Goal: Check status: Check status

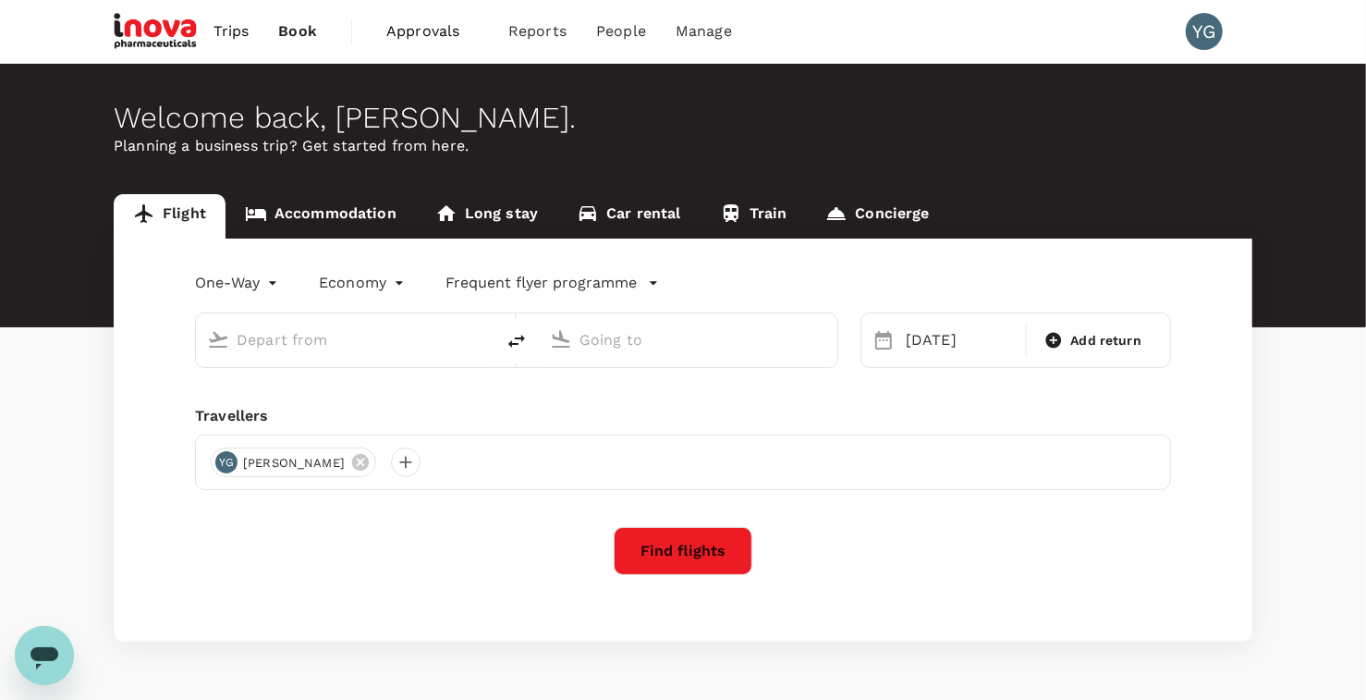
click at [217, 29] on span "Trips" at bounding box center [231, 31] width 36 height 22
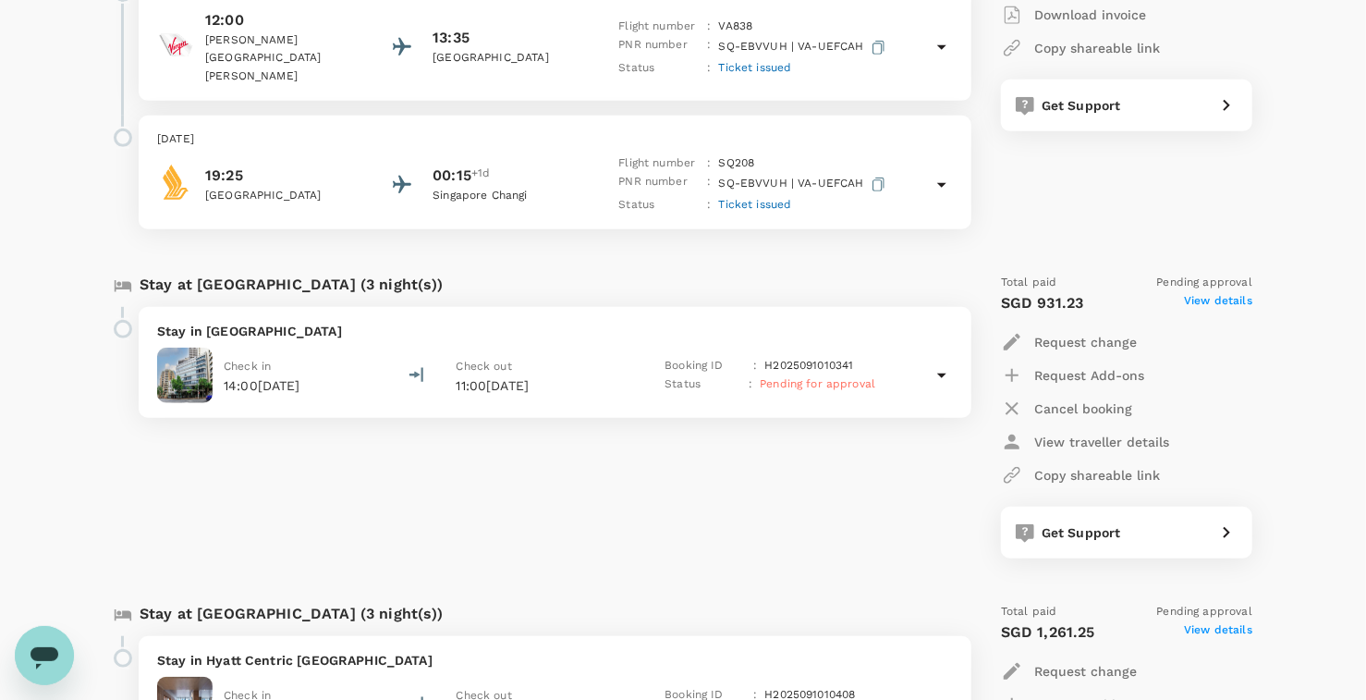
scroll to position [808, 0]
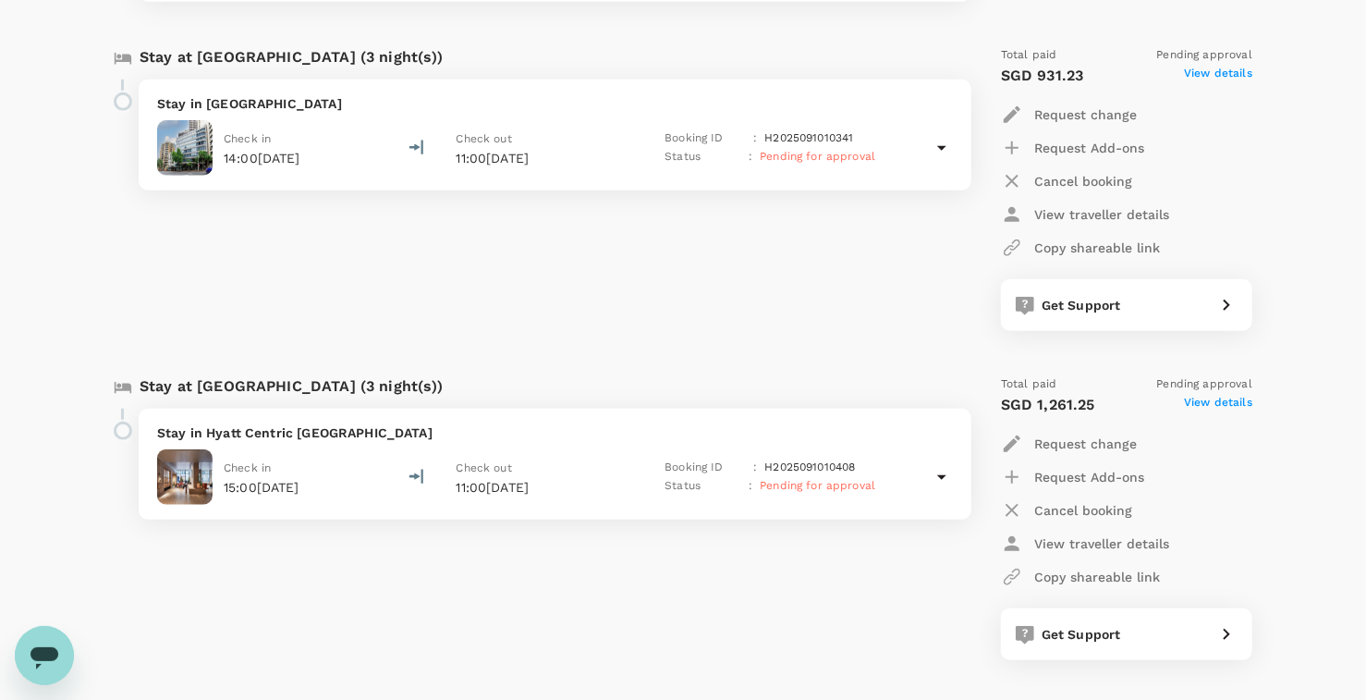
click at [832, 150] on span "Pending for approval" at bounding box center [818, 156] width 116 height 13
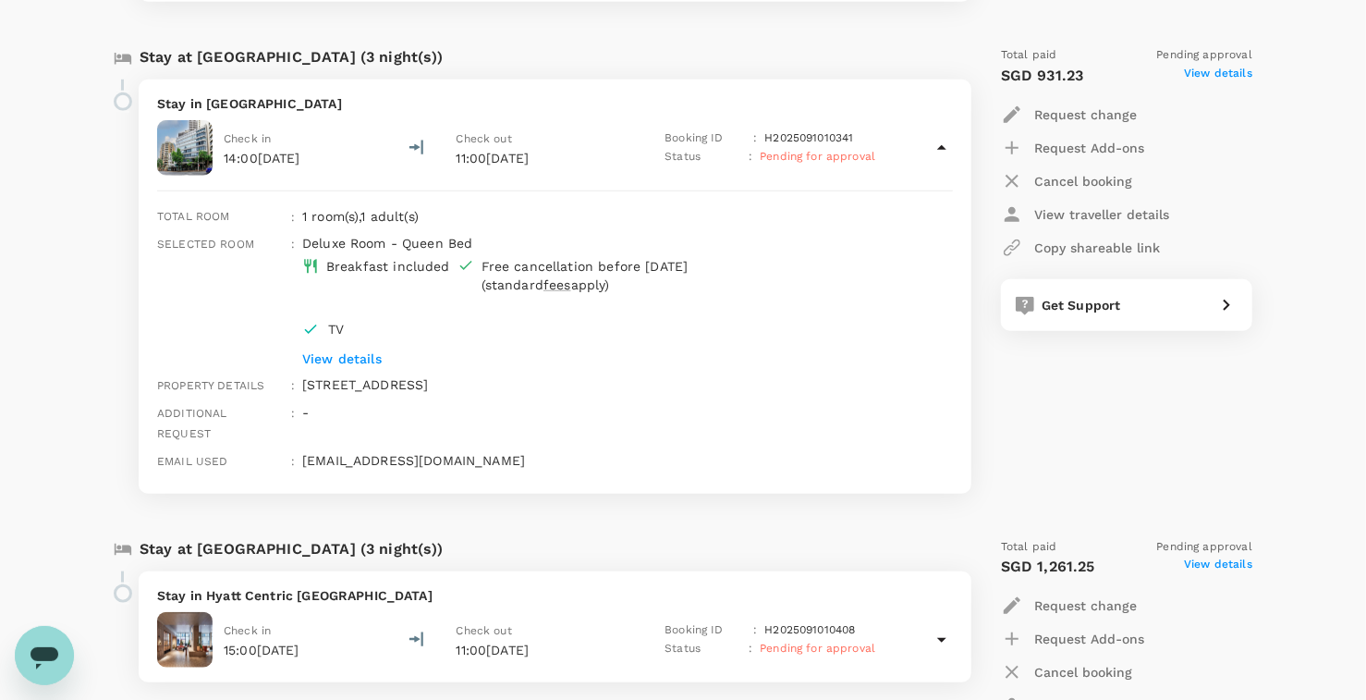
click at [850, 150] on span "Pending for approval" at bounding box center [818, 156] width 116 height 13
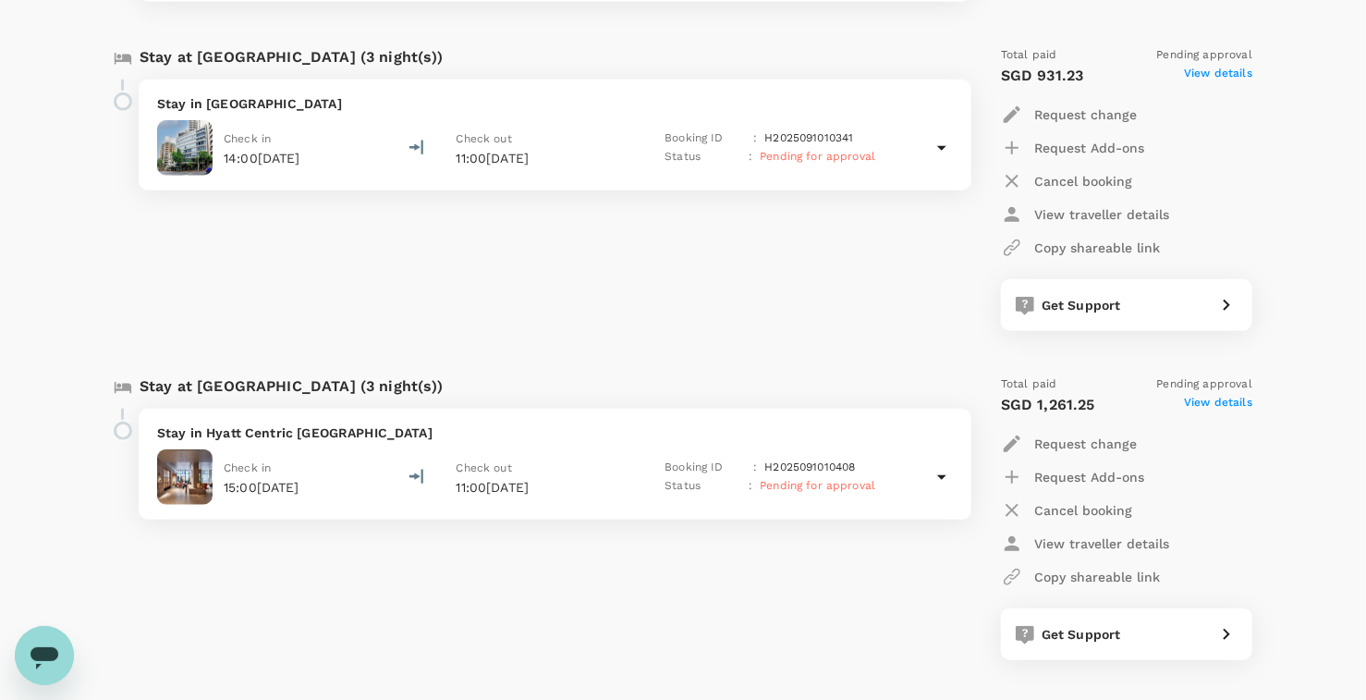
click at [951, 137] on icon at bounding box center [942, 148] width 22 height 22
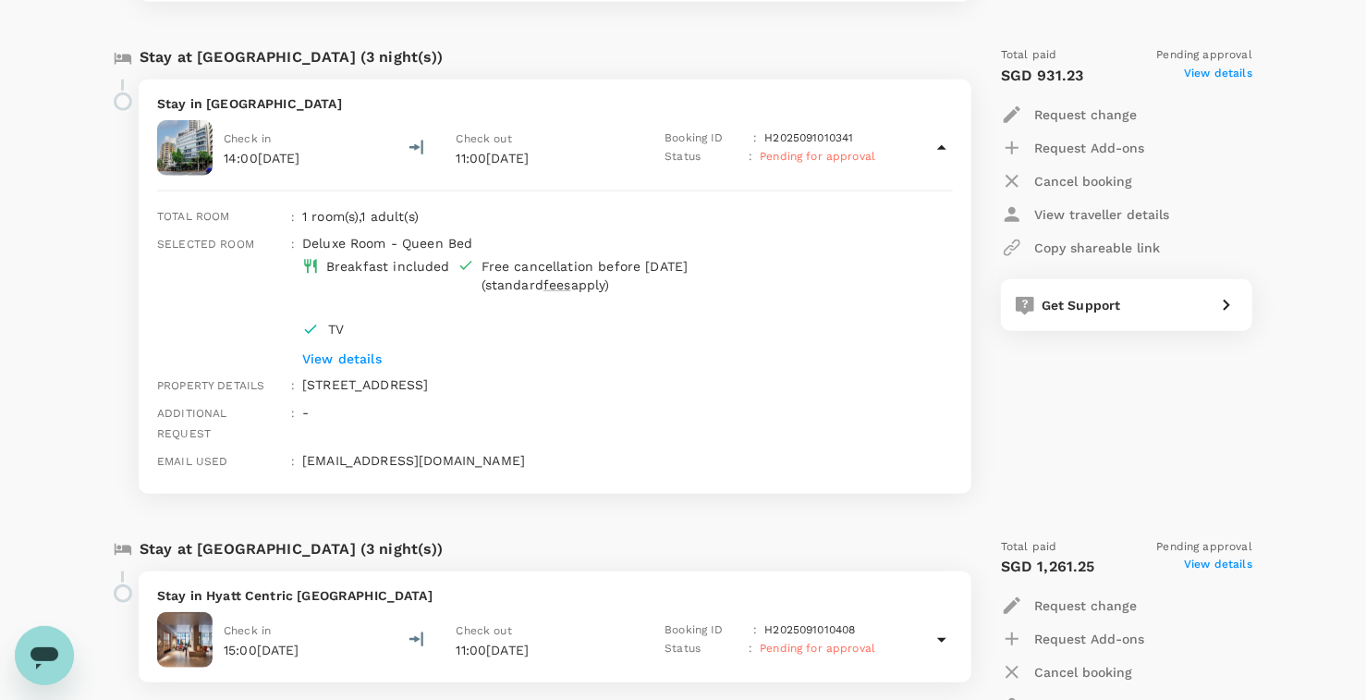
click at [938, 137] on icon at bounding box center [942, 148] width 22 height 22
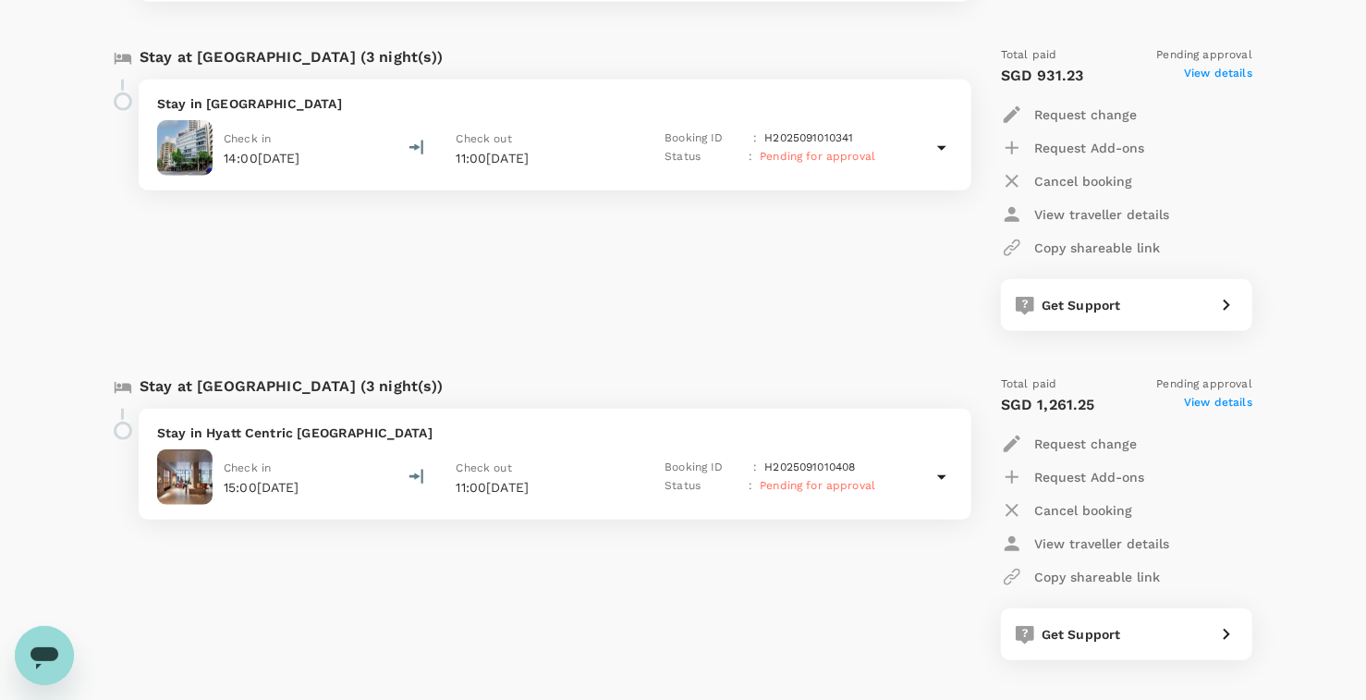
click at [802, 150] on span "Pending for approval" at bounding box center [818, 156] width 116 height 13
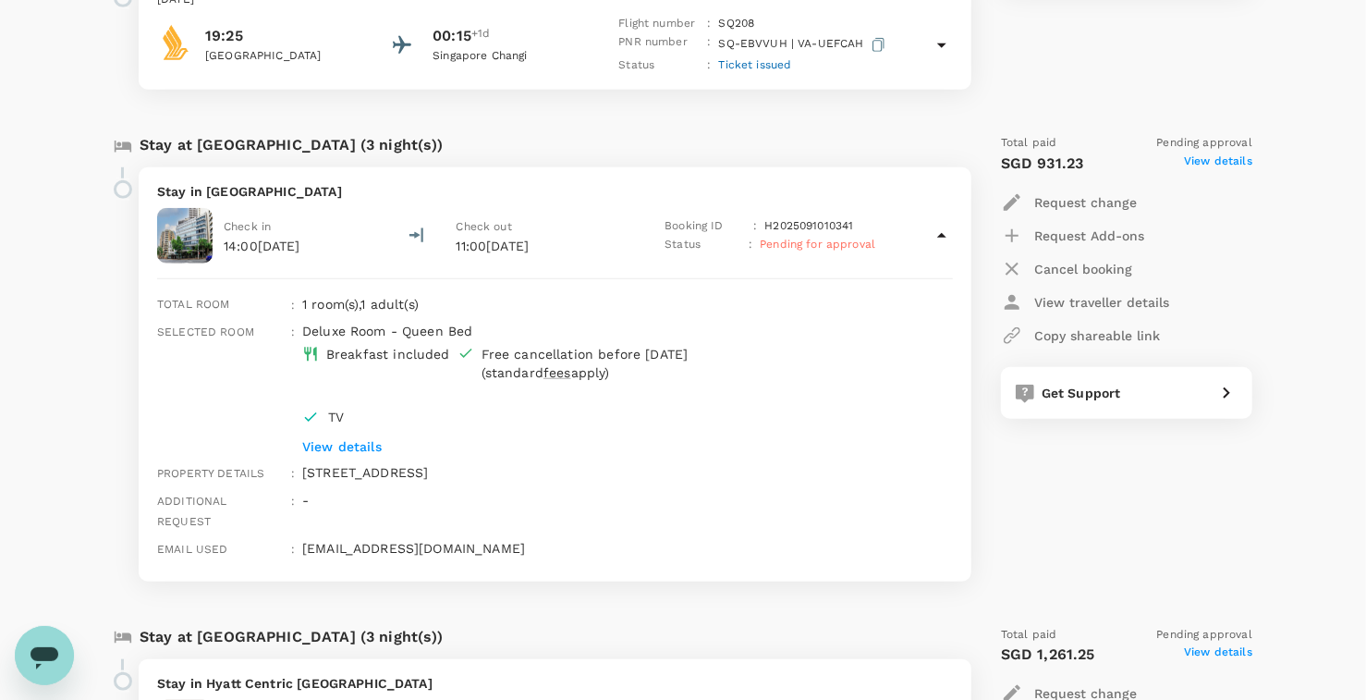
scroll to position [693, 0]
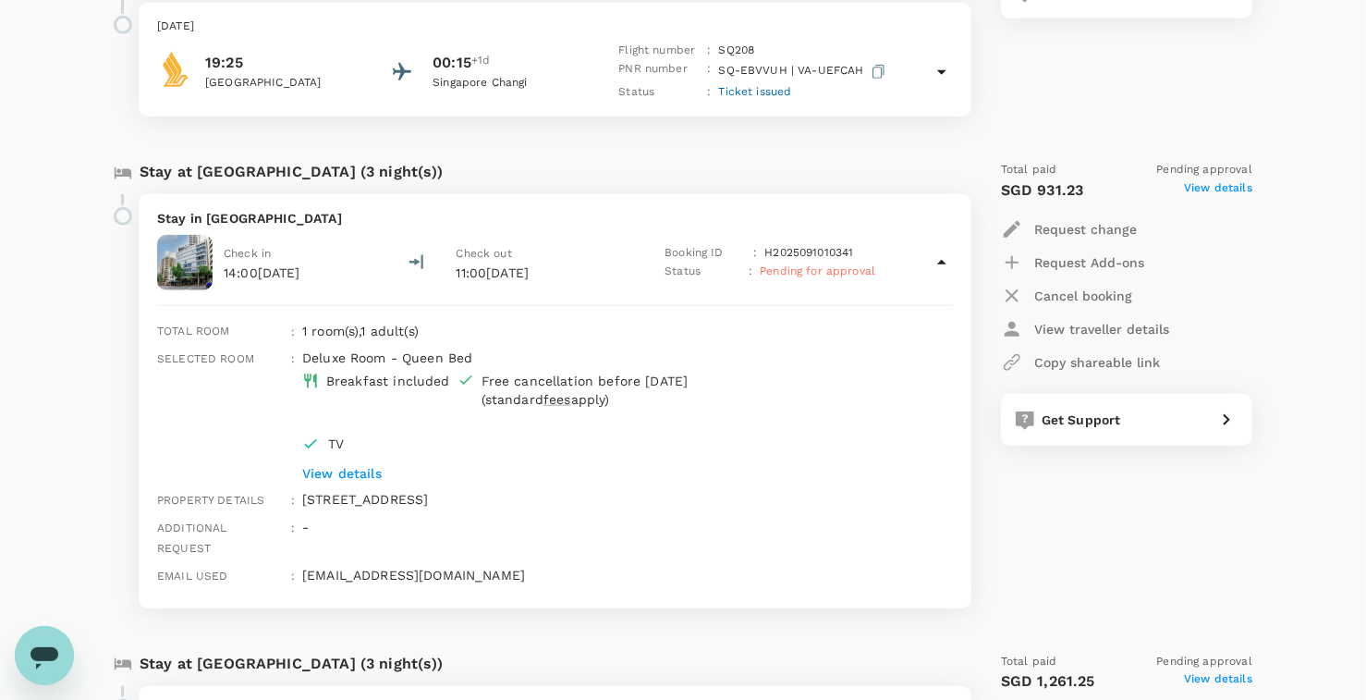
click at [943, 251] on icon at bounding box center [942, 262] width 22 height 22
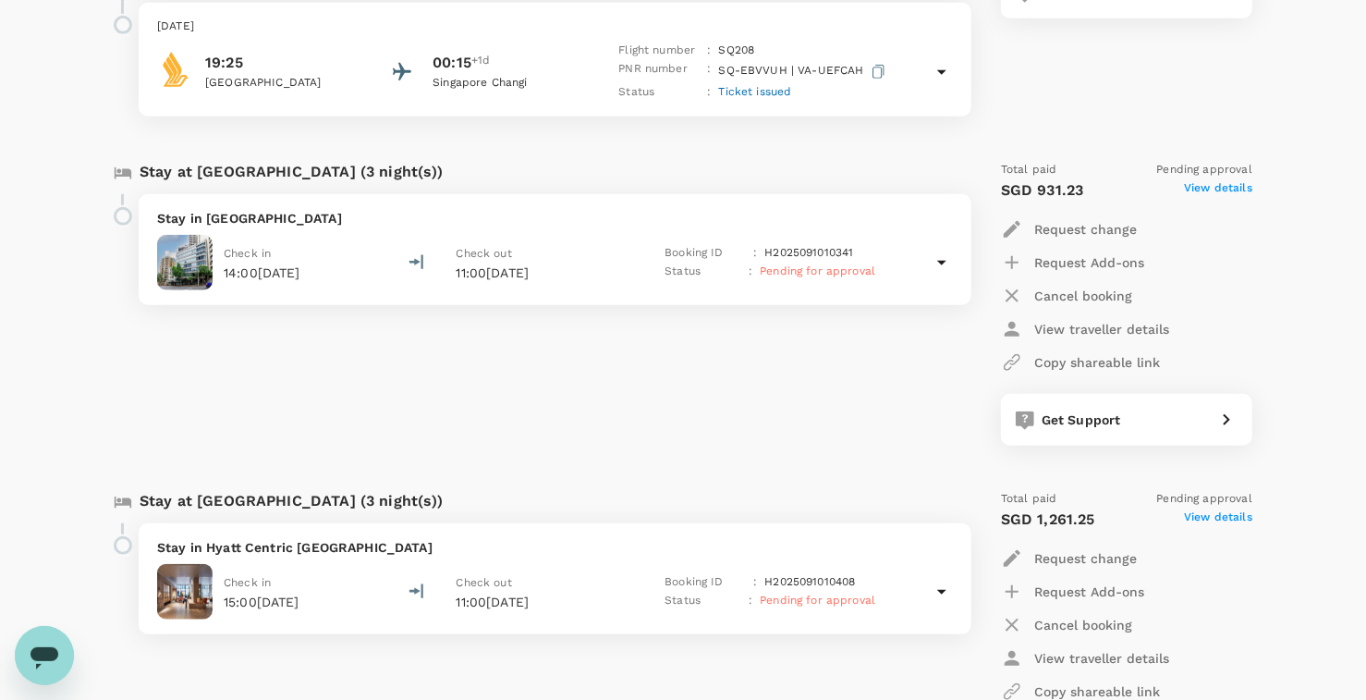
click at [59, 306] on div "Trips ​ ​ Upcoming Past Cancelled/Rejected Where I am the traveller Trip to [GE…" at bounding box center [683, 154] width 1366 height 1567
click at [250, 209] on p "Stay in [GEOGRAPHIC_DATA]" at bounding box center [555, 218] width 796 height 18
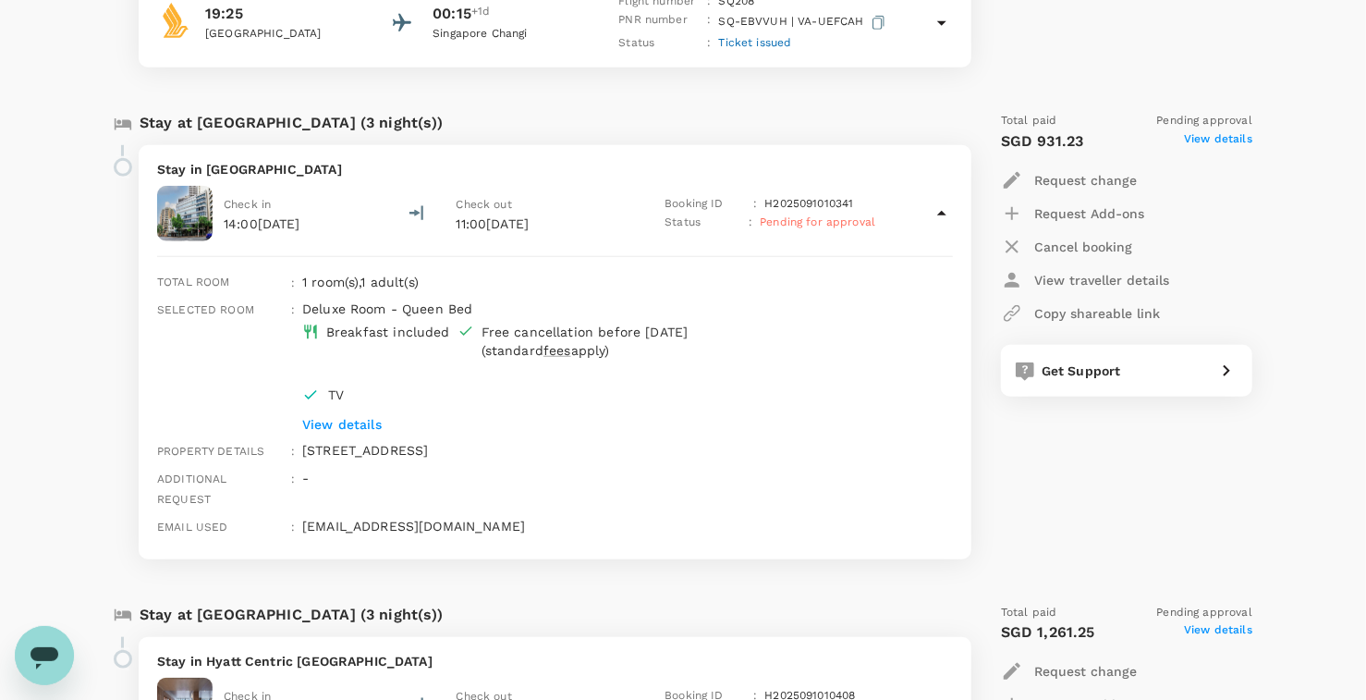
scroll to position [808, 0]
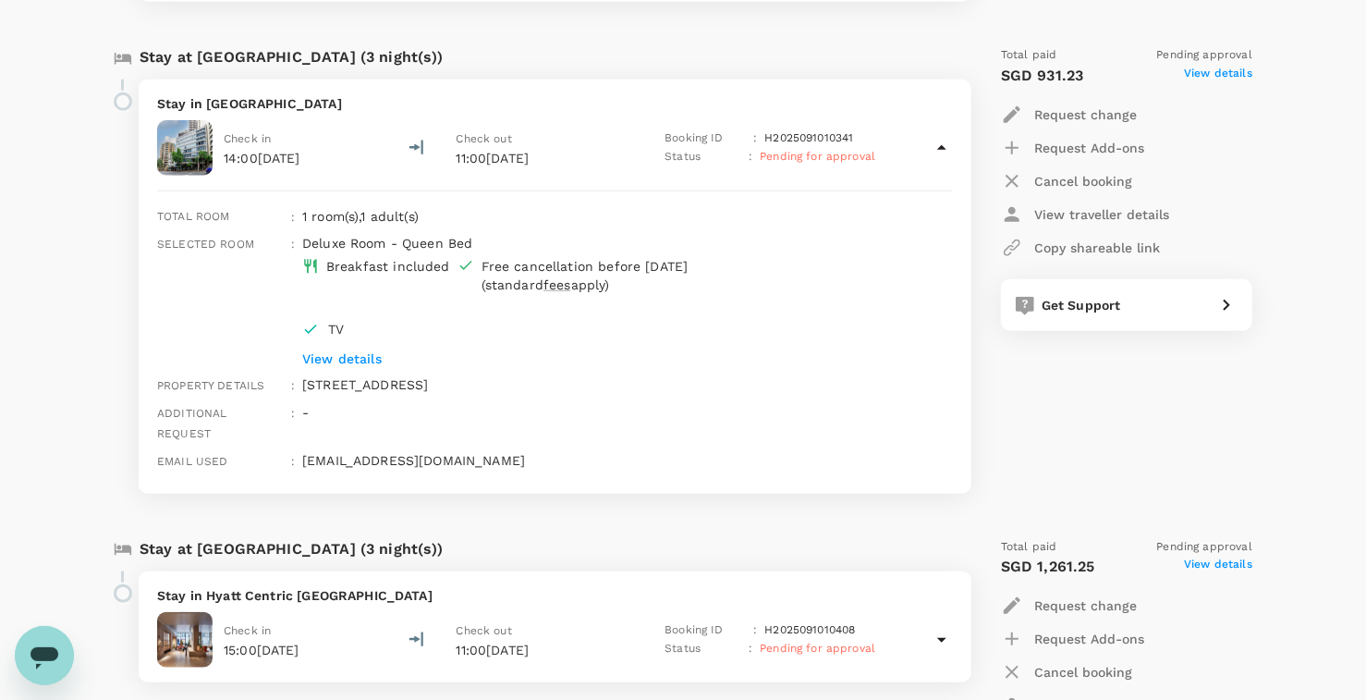
click at [32, 238] on div "Trips ​ ​ Upcoming Past Cancelled/Rejected Where I am the traveller Trip to [GE…" at bounding box center [683, 120] width 1366 height 1729
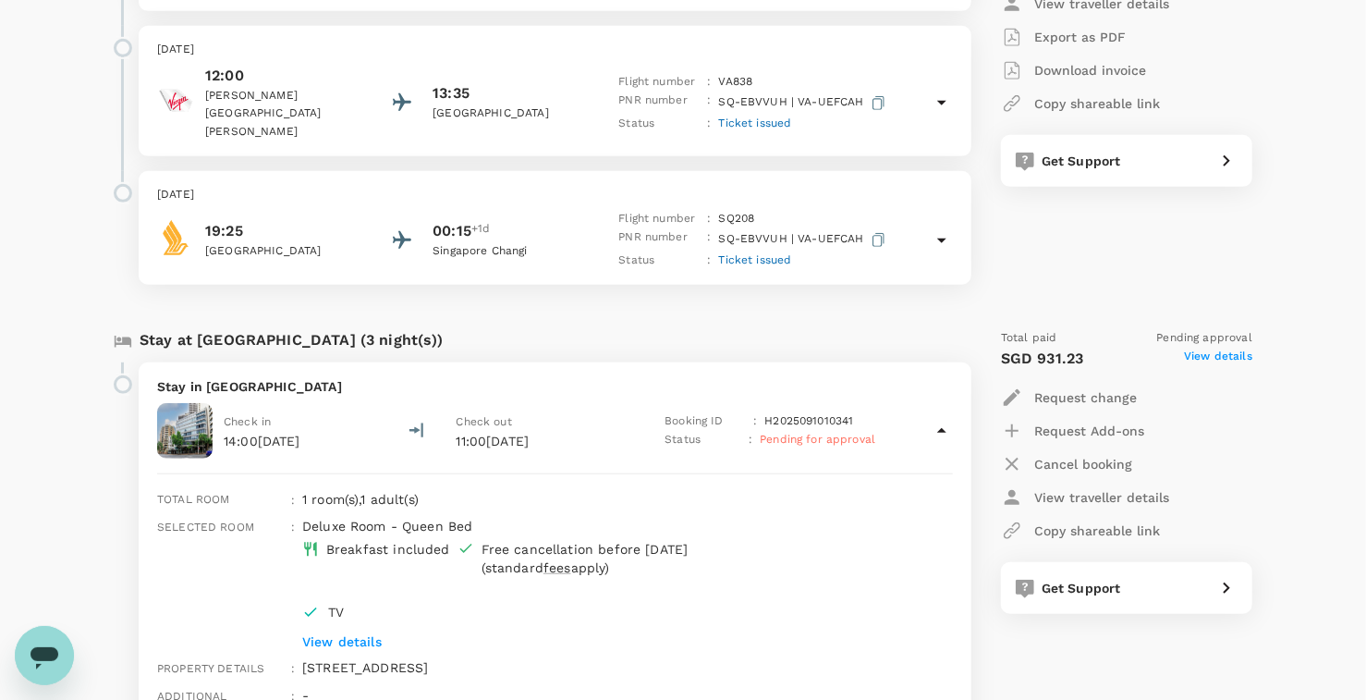
scroll to position [578, 0]
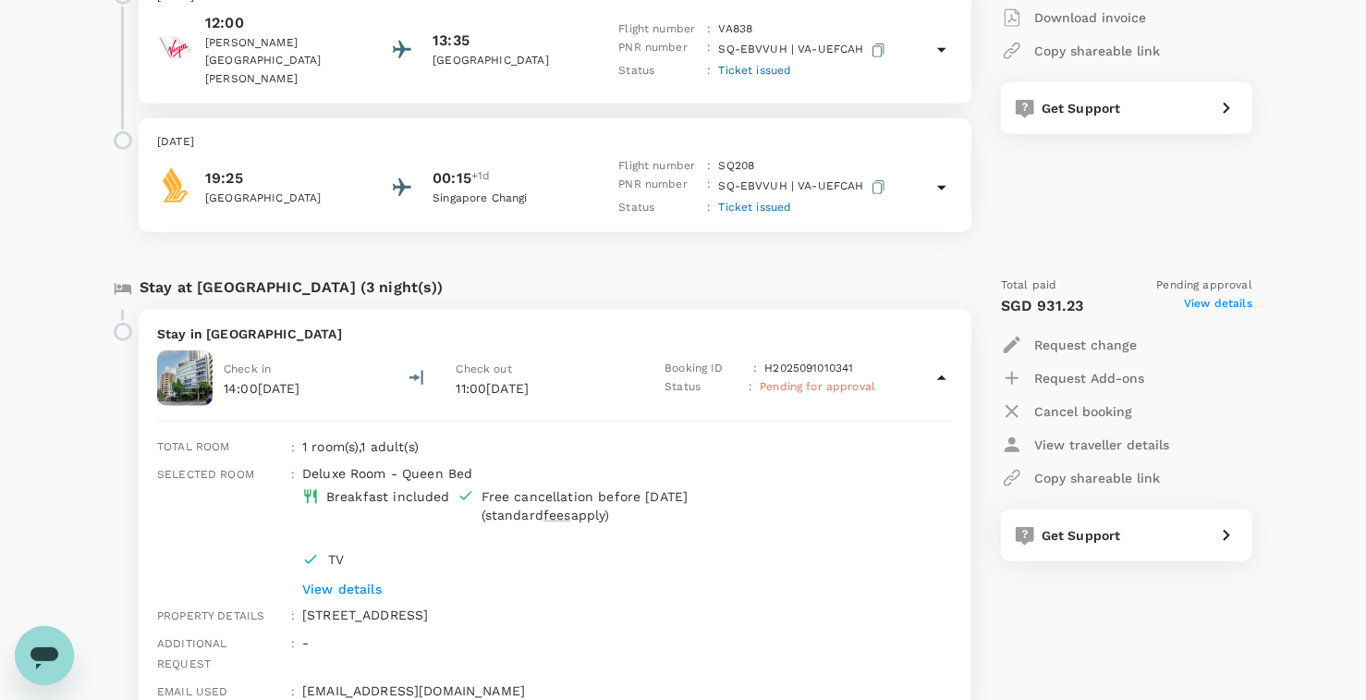
click at [47, 349] on div "Trips ​ ​ Upcoming Past Cancelled/Rejected Where I am the traveller Trip to [GE…" at bounding box center [683, 350] width 1366 height 1729
click at [799, 380] on span "Pending for approval" at bounding box center [818, 386] width 116 height 13
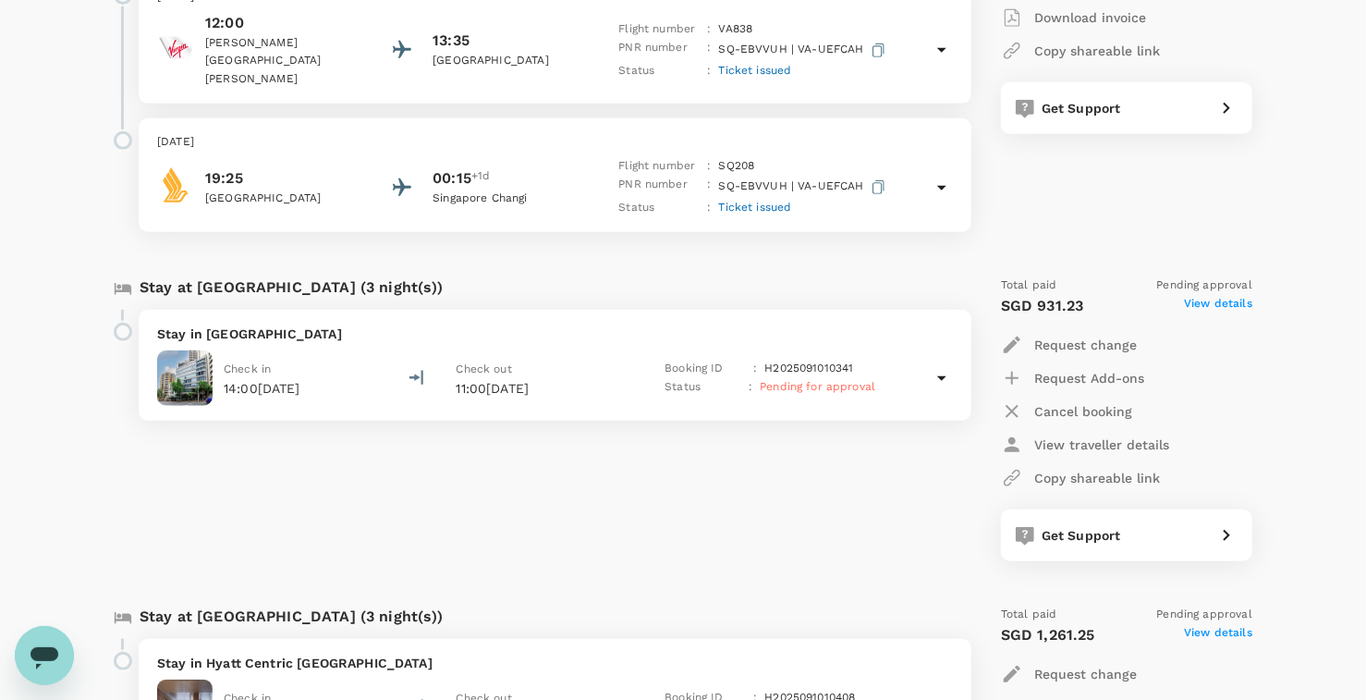
click at [819, 380] on span "Pending for approval" at bounding box center [818, 386] width 116 height 13
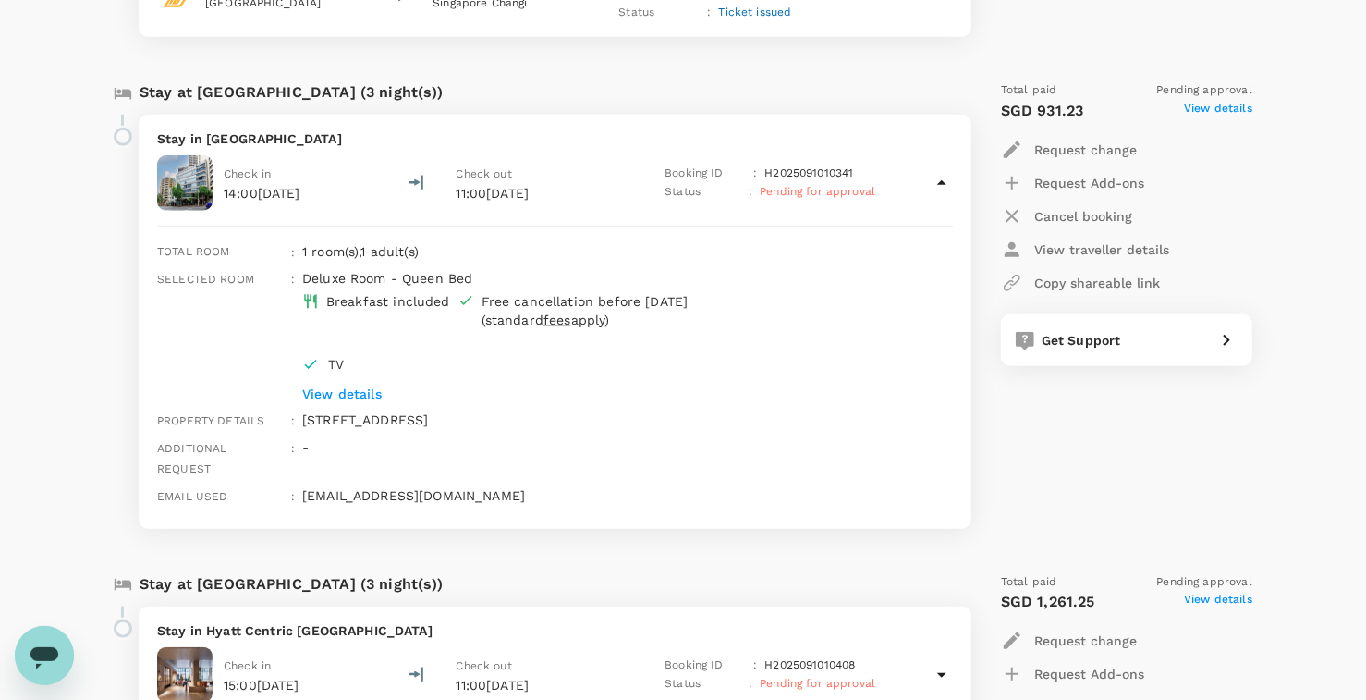
scroll to position [808, 0]
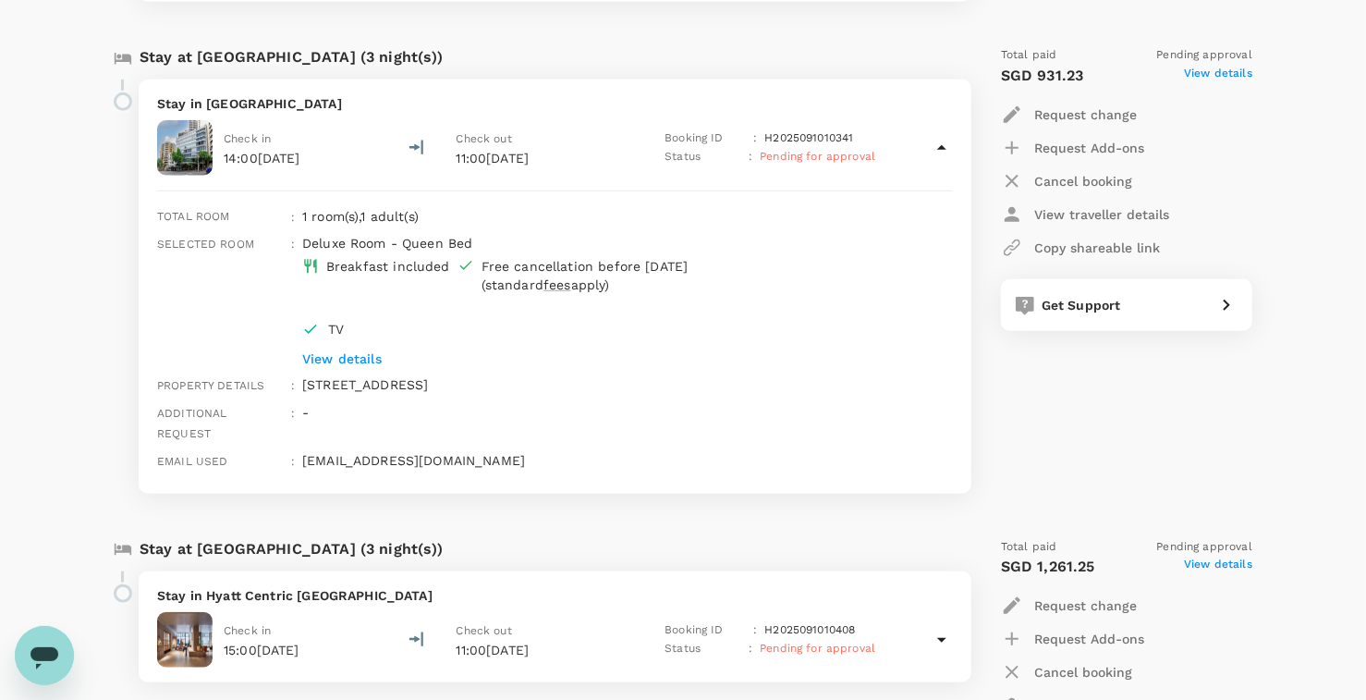
click at [23, 352] on div "Trips ​ ​ Upcoming Past Cancelled/Rejected Where I am the traveller Trip to [GE…" at bounding box center [683, 120] width 1366 height 1729
click at [71, 325] on div "Trips ​ ​ Upcoming Past Cancelled/Rejected Where I am the traveller Trip to [GE…" at bounding box center [683, 120] width 1366 height 1729
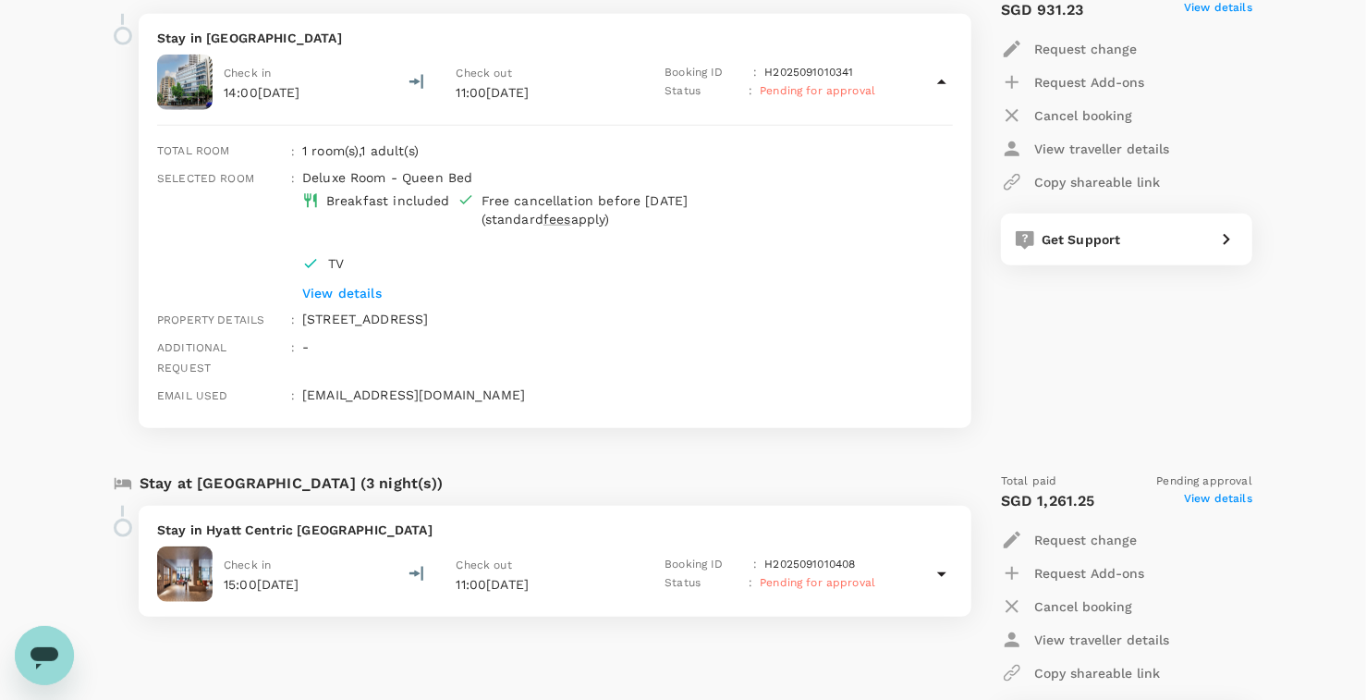
scroll to position [1086, 0]
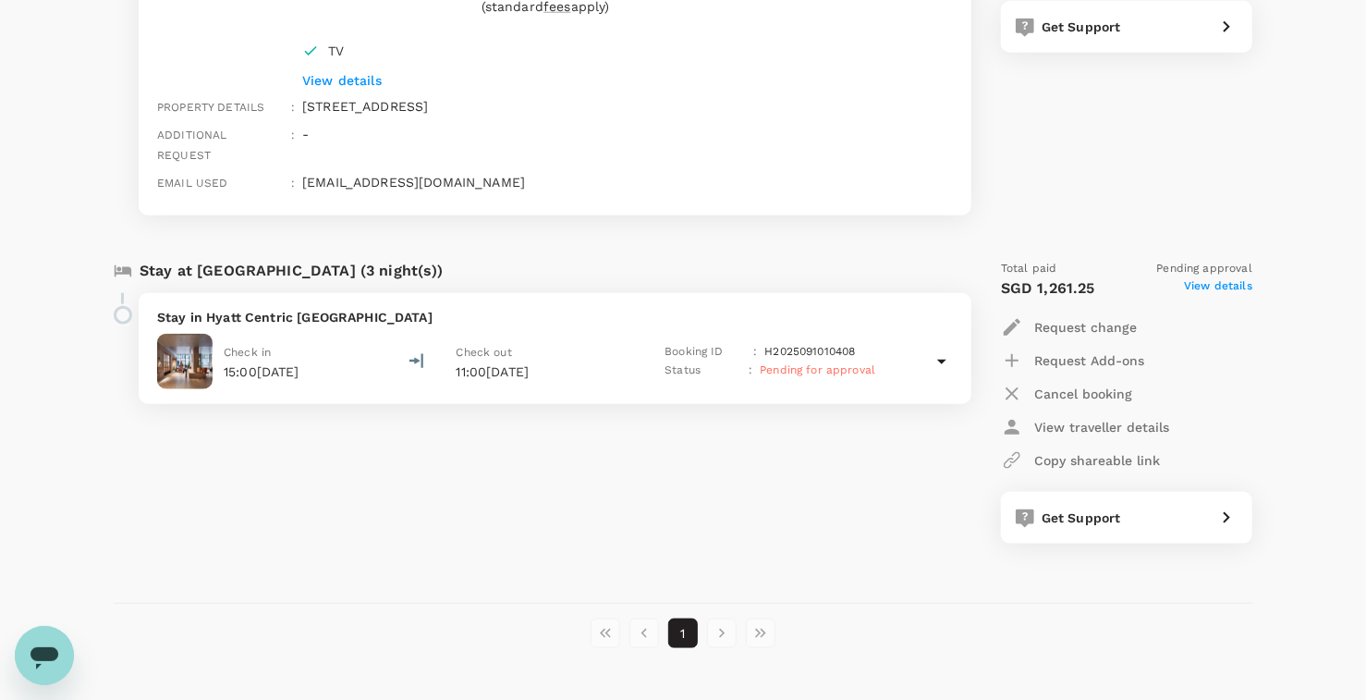
click at [762, 424] on div "Stay at [GEOGRAPHIC_DATA] (3 night(s)) Stay in [GEOGRAPHIC_DATA] [GEOGRAPHIC_DA…" at bounding box center [531, 402] width 865 height 314
click at [848, 483] on div "Stay at [GEOGRAPHIC_DATA] (3 night(s)) Stay in [GEOGRAPHIC_DATA] [GEOGRAPHIC_DA…" at bounding box center [531, 402] width 865 height 314
click at [818, 478] on div "Stay at [GEOGRAPHIC_DATA] (3 night(s)) Stay in [GEOGRAPHIC_DATA] [GEOGRAPHIC_DA…" at bounding box center [531, 402] width 865 height 314
click at [1207, 277] on span "View details" at bounding box center [1218, 288] width 68 height 22
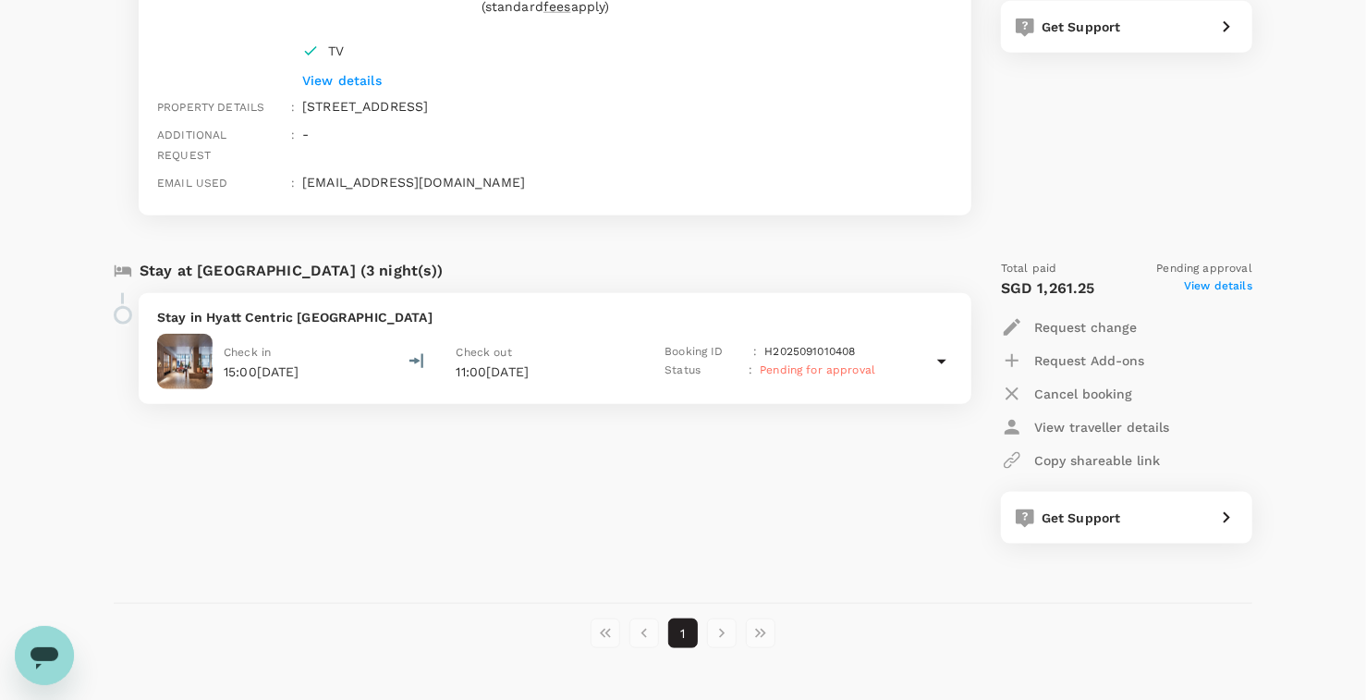
click at [347, 473] on div "Stay at [GEOGRAPHIC_DATA] (3 night(s)) Stay in [GEOGRAPHIC_DATA] [GEOGRAPHIC_DA…" at bounding box center [531, 402] width 865 height 314
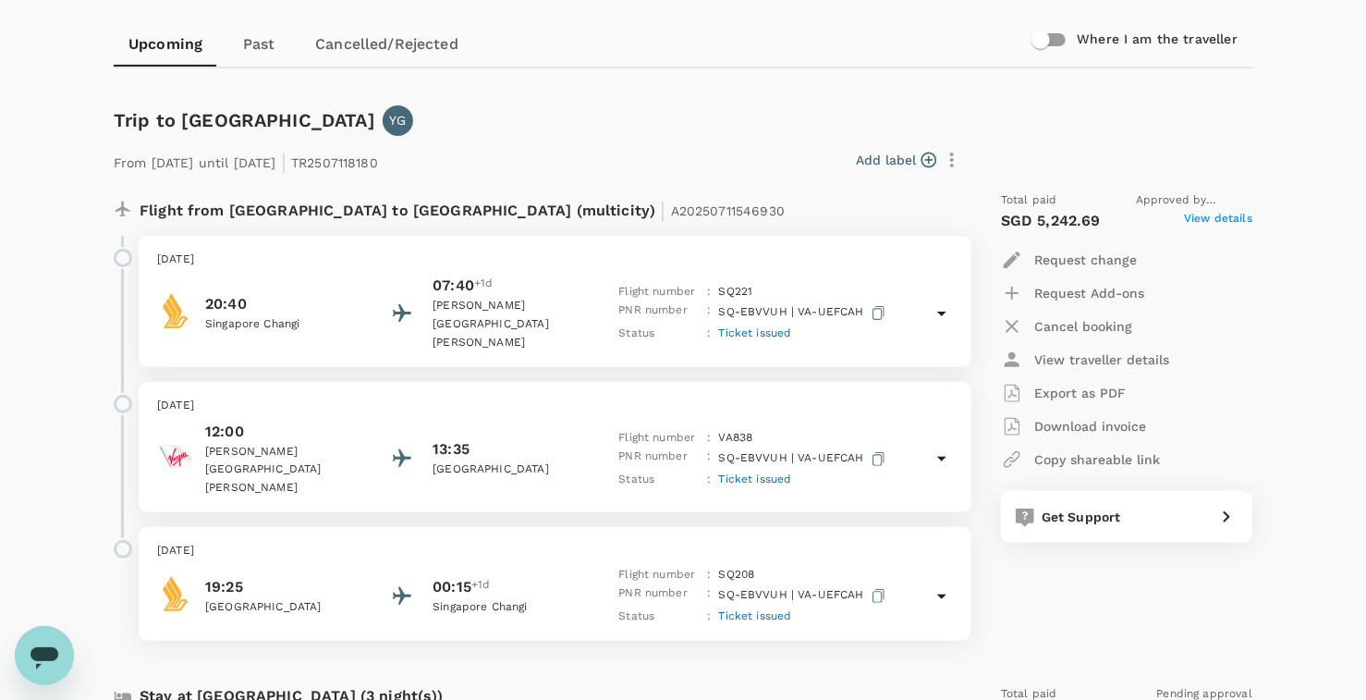
scroll to position [0, 0]
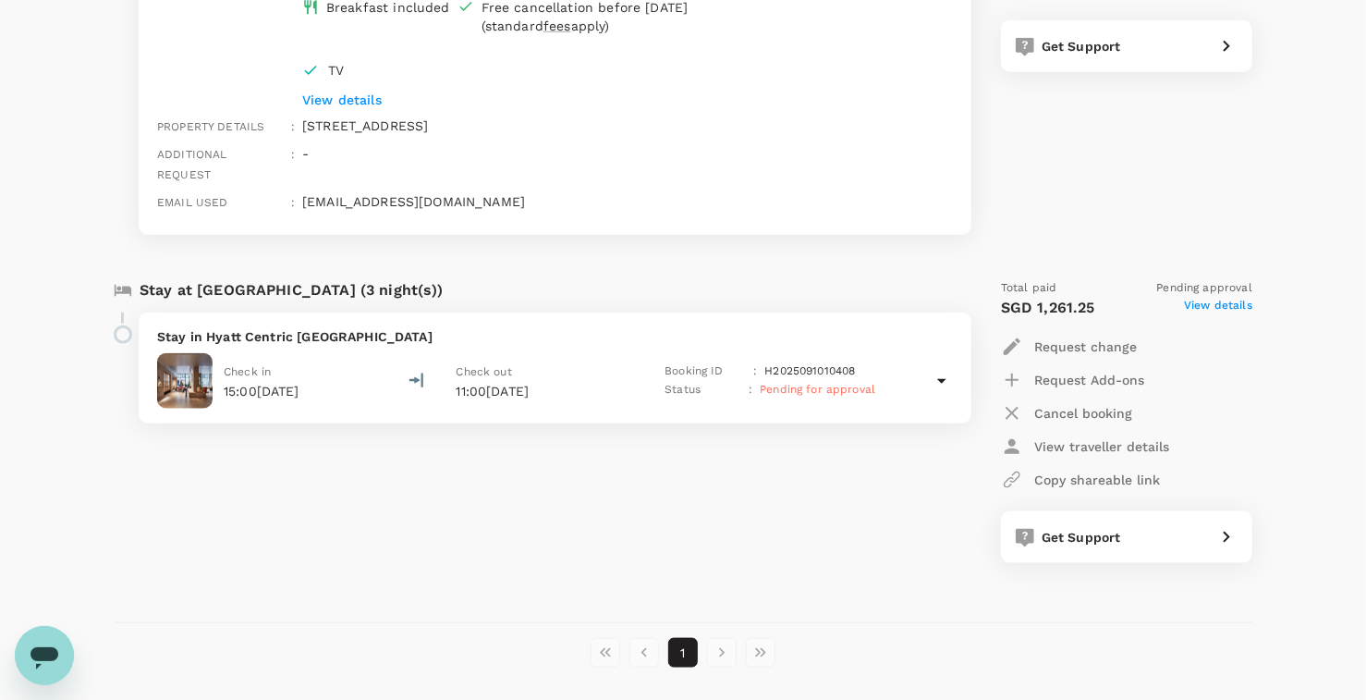
scroll to position [1086, 0]
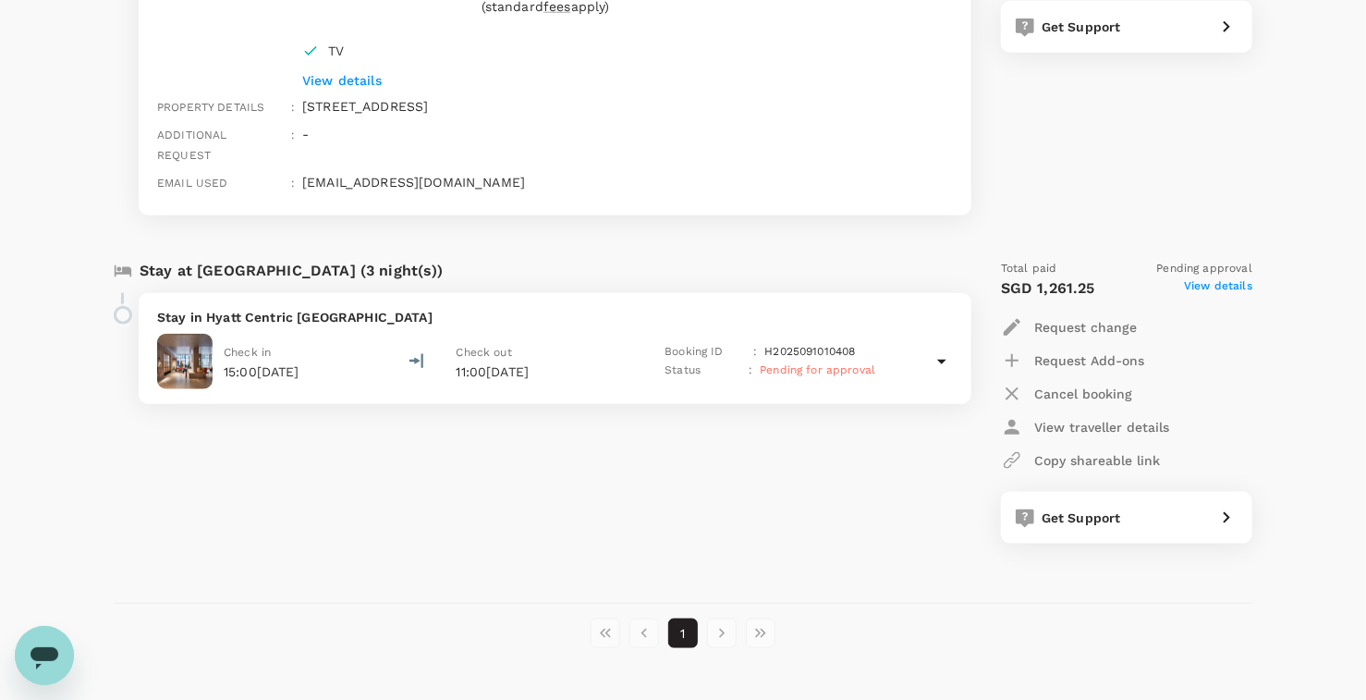
click at [235, 469] on div "Stay at [GEOGRAPHIC_DATA] (3 night(s)) Stay in [GEOGRAPHIC_DATA] [GEOGRAPHIC_DA…" at bounding box center [531, 402] width 865 height 314
click at [324, 481] on div "Stay at [GEOGRAPHIC_DATA] (3 night(s)) Stay in [GEOGRAPHIC_DATA] [GEOGRAPHIC_DA…" at bounding box center [531, 402] width 865 height 314
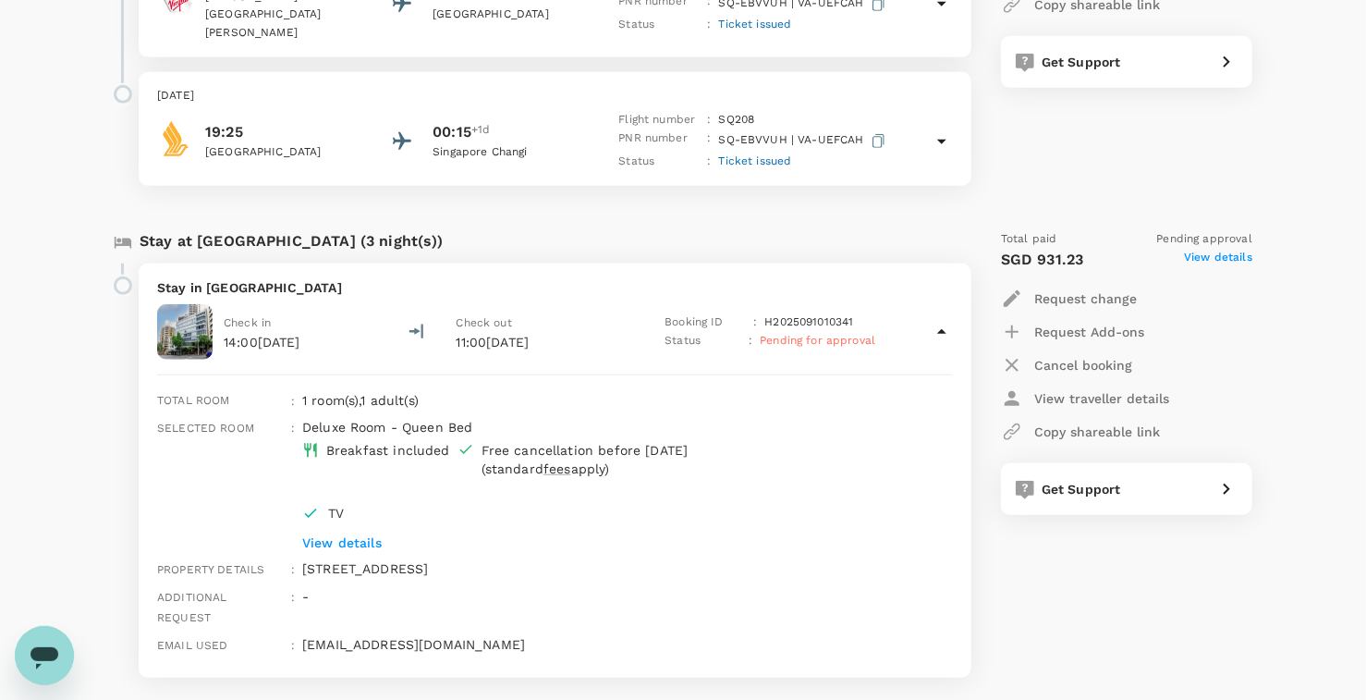
click at [42, 377] on div "Trips ​ ​ Upcoming Past Cancelled/Rejected Where I am the traveller Trip to [GE…" at bounding box center [683, 304] width 1366 height 1729
click at [69, 429] on div "Trips ​ ​ Upcoming Past Cancelled/Rejected Where I am the traveller Trip to [GE…" at bounding box center [683, 304] width 1366 height 1729
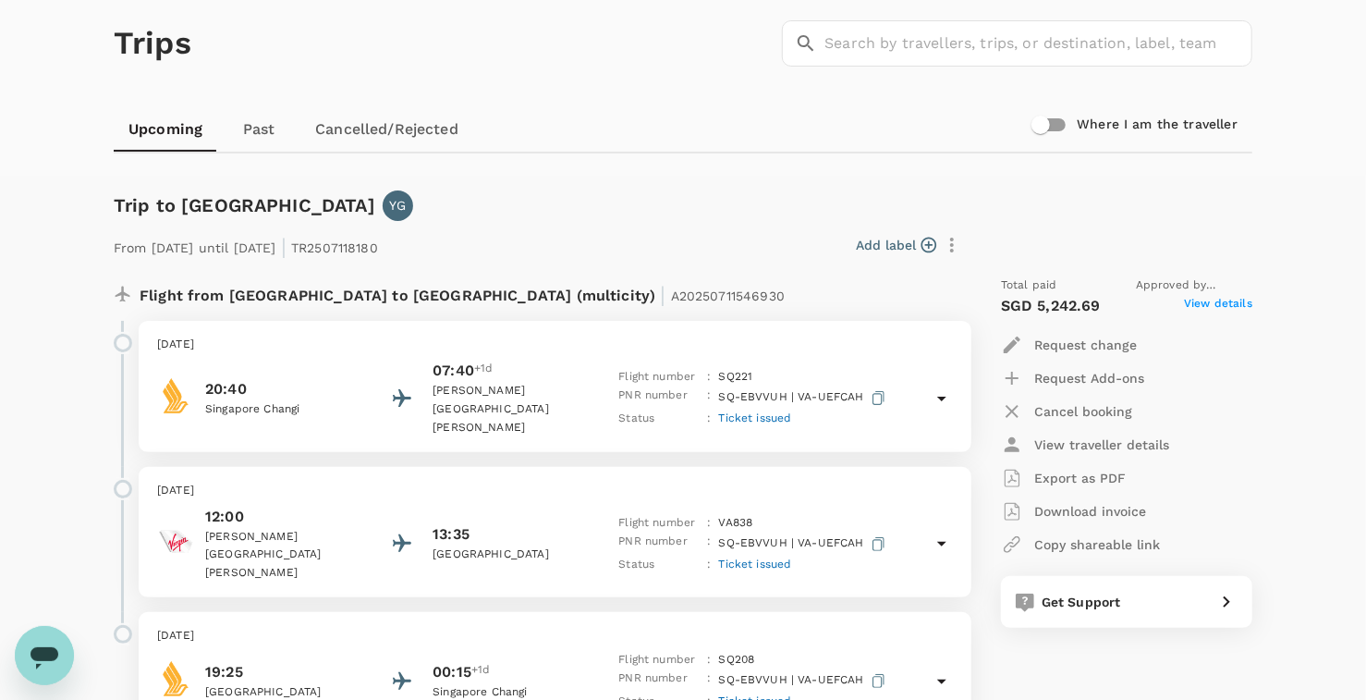
scroll to position [45, 0]
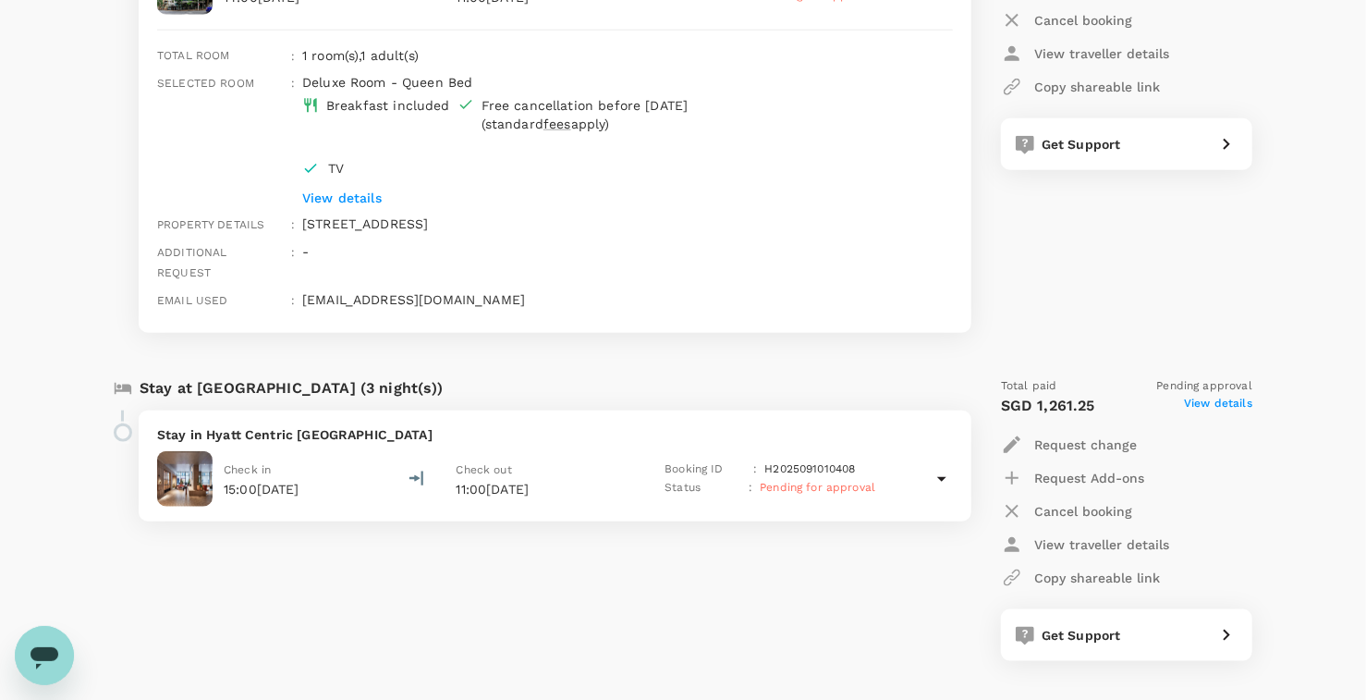
scroll to position [970, 0]
click at [1214, 393] on span "View details" at bounding box center [1218, 404] width 68 height 22
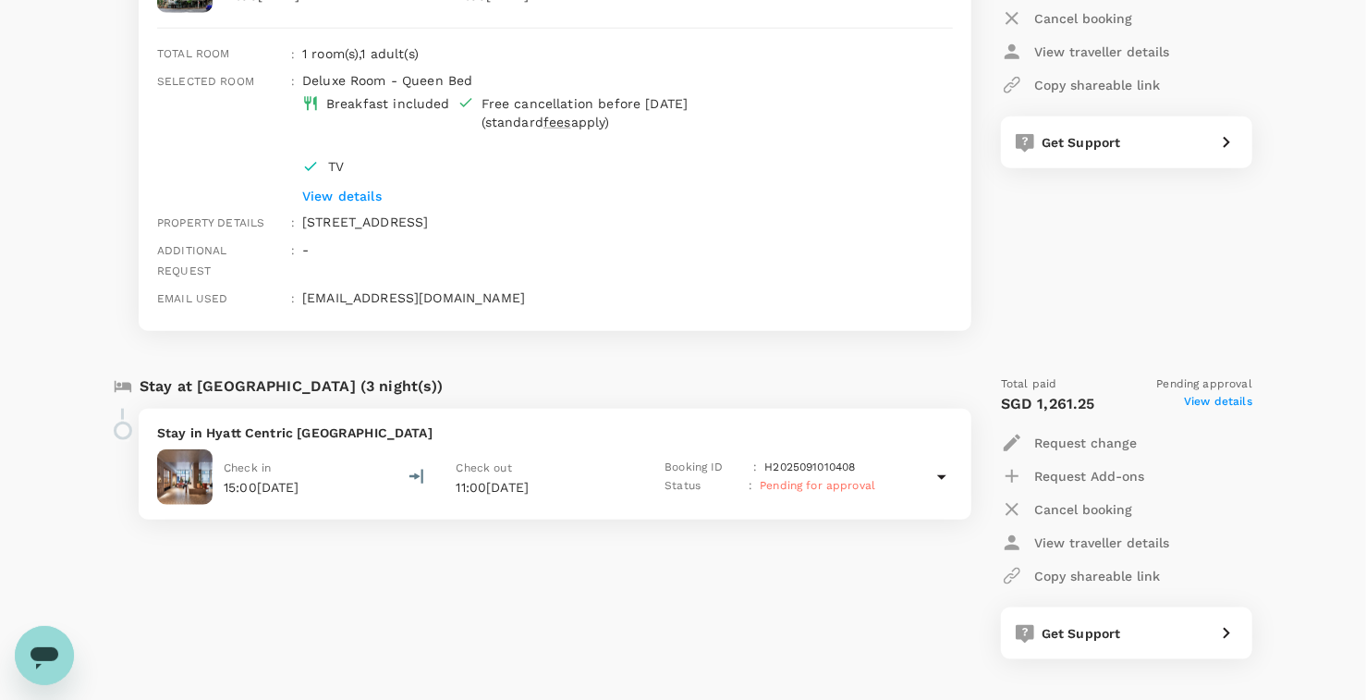
click at [808, 579] on div "Stay at [GEOGRAPHIC_DATA] (3 night(s)) Stay in [GEOGRAPHIC_DATA] [GEOGRAPHIC_DA…" at bounding box center [531, 517] width 865 height 314
click at [724, 579] on div "Stay at [GEOGRAPHIC_DATA] (3 night(s)) Stay in [GEOGRAPHIC_DATA] [GEOGRAPHIC_DA…" at bounding box center [531, 517] width 865 height 314
click at [711, 504] on div "Stay at [GEOGRAPHIC_DATA] (3 night(s)) Stay in [GEOGRAPHIC_DATA] [GEOGRAPHIC_DA…" at bounding box center [531, 517] width 865 height 314
